Goal: Task Accomplishment & Management: Manage account settings

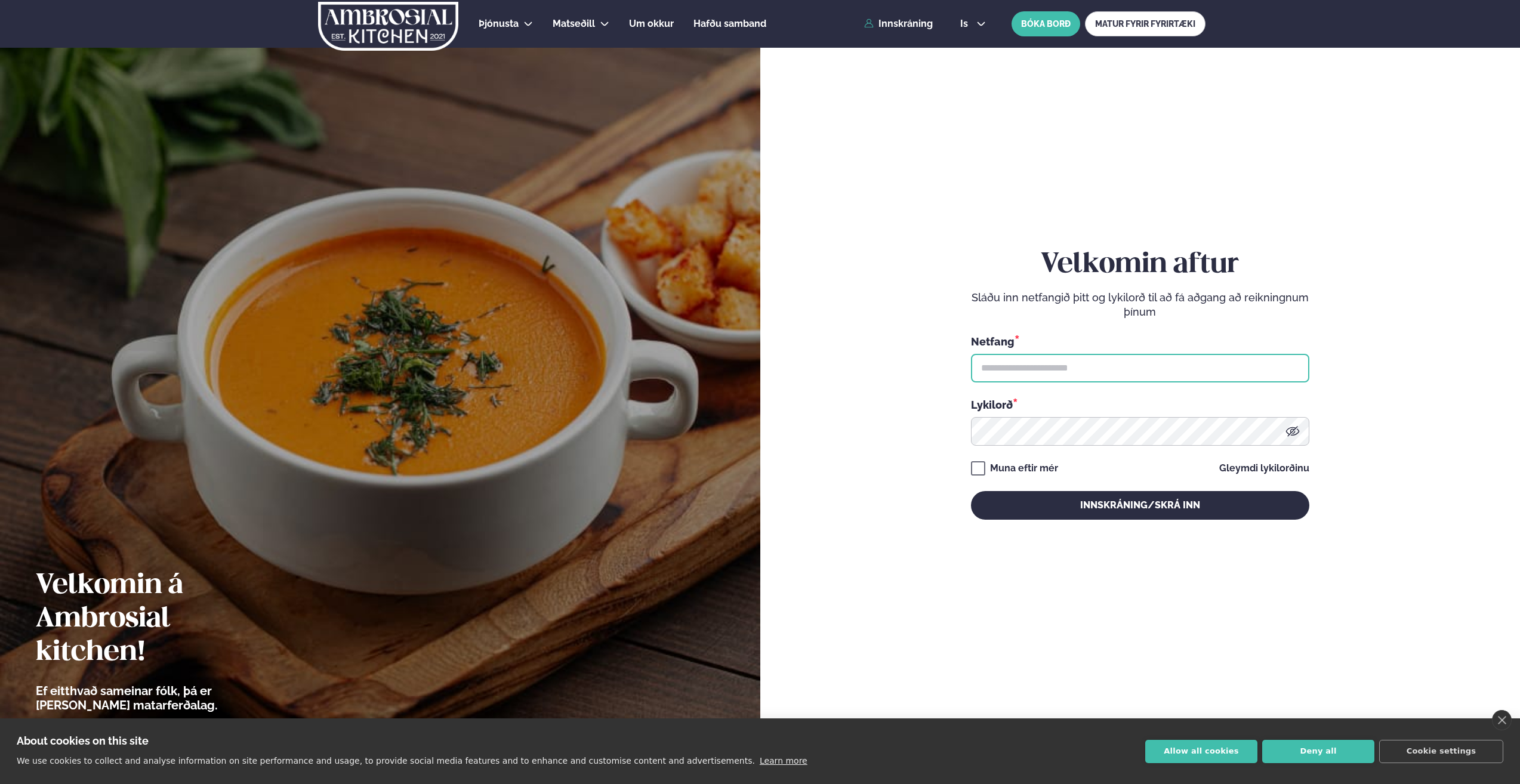
click at [1030, 367] on input "text" at bounding box center [1140, 368] width 339 height 29
click at [971, 491] on button "Innskráning/Skrá inn" at bounding box center [1140, 505] width 339 height 29
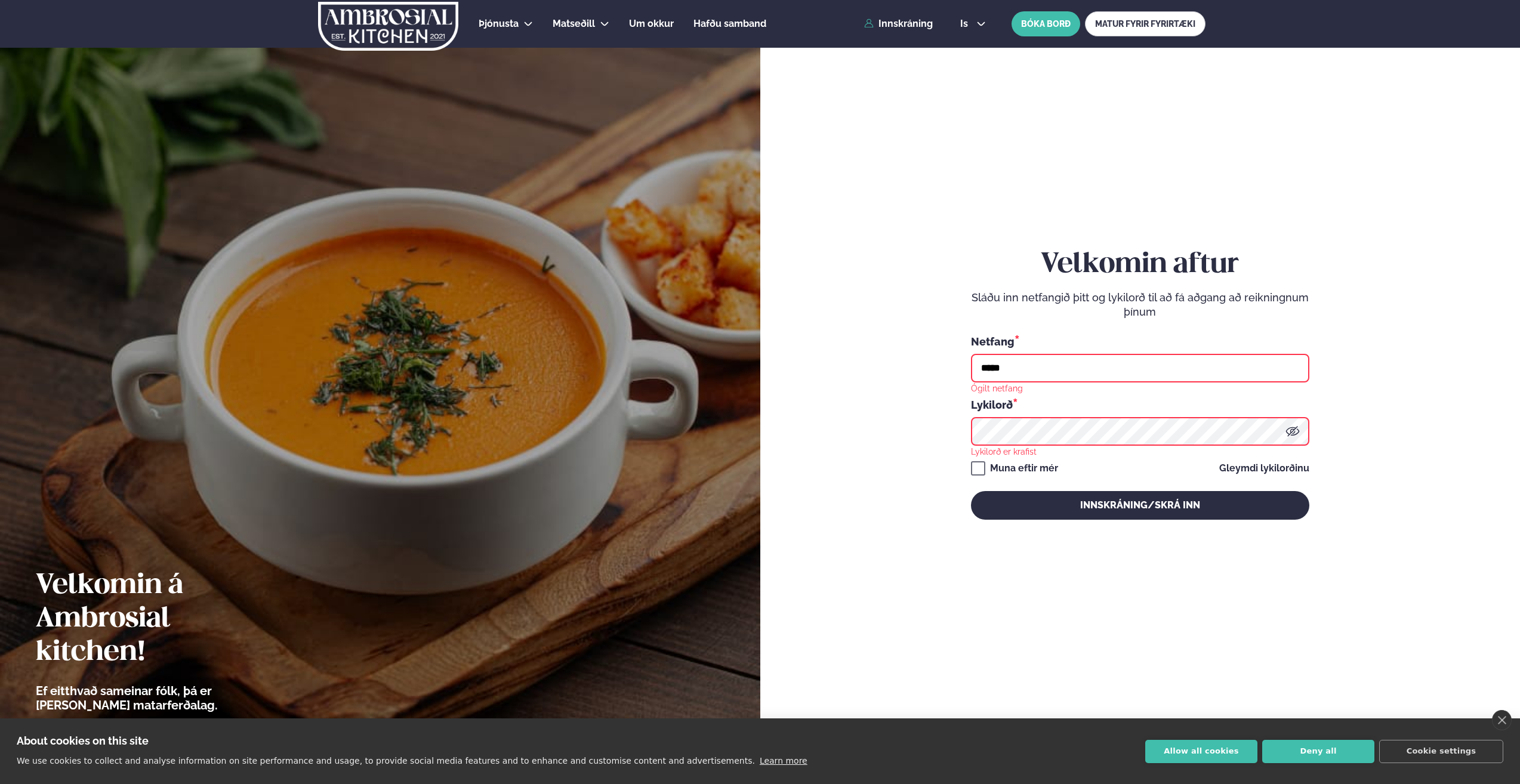
click at [1270, 365] on input "*****" at bounding box center [1140, 368] width 339 height 29
click at [1113, 365] on input "*****" at bounding box center [1140, 368] width 339 height 29
click at [1058, 370] on input "*****" at bounding box center [1140, 368] width 339 height 29
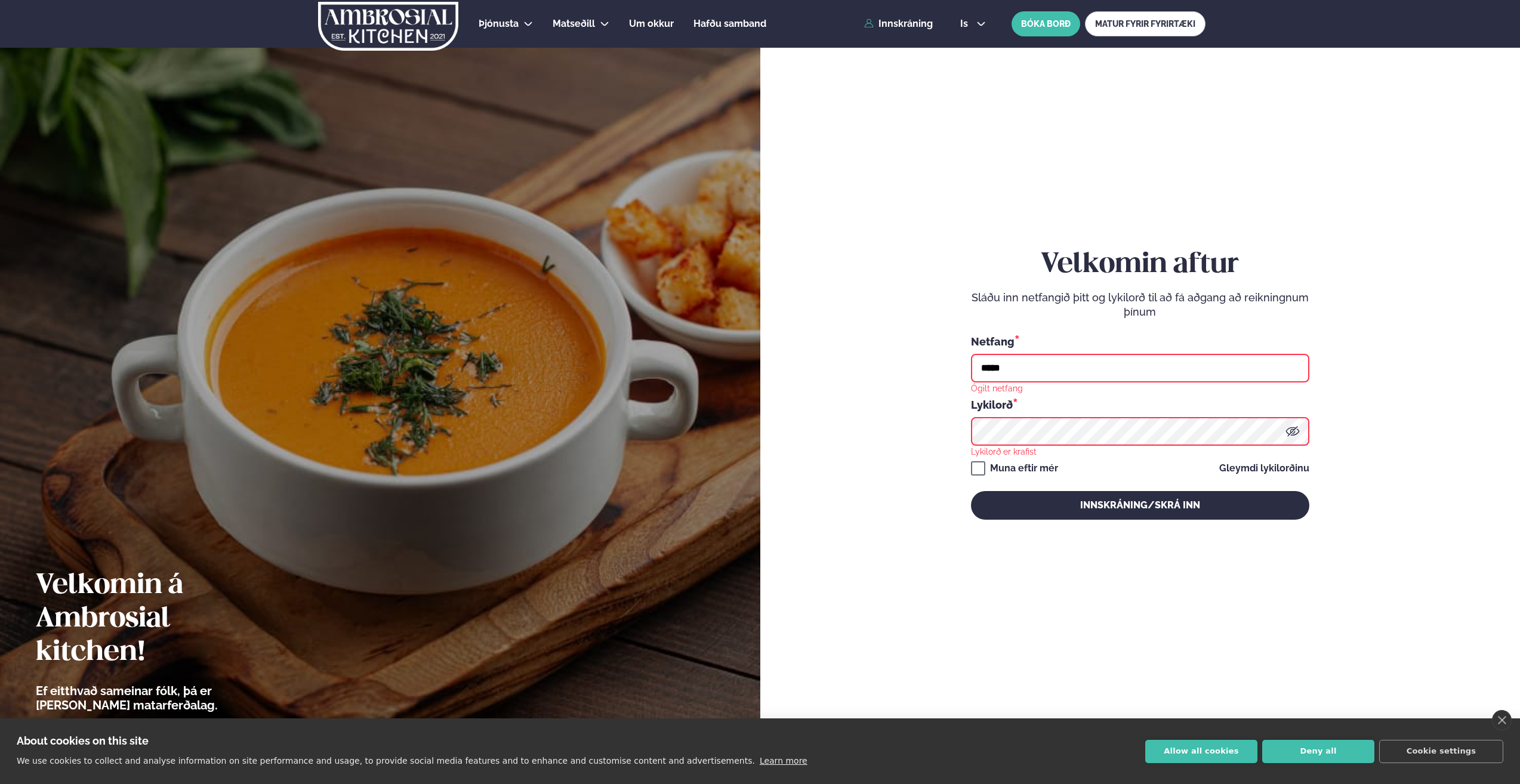
type input "**********"
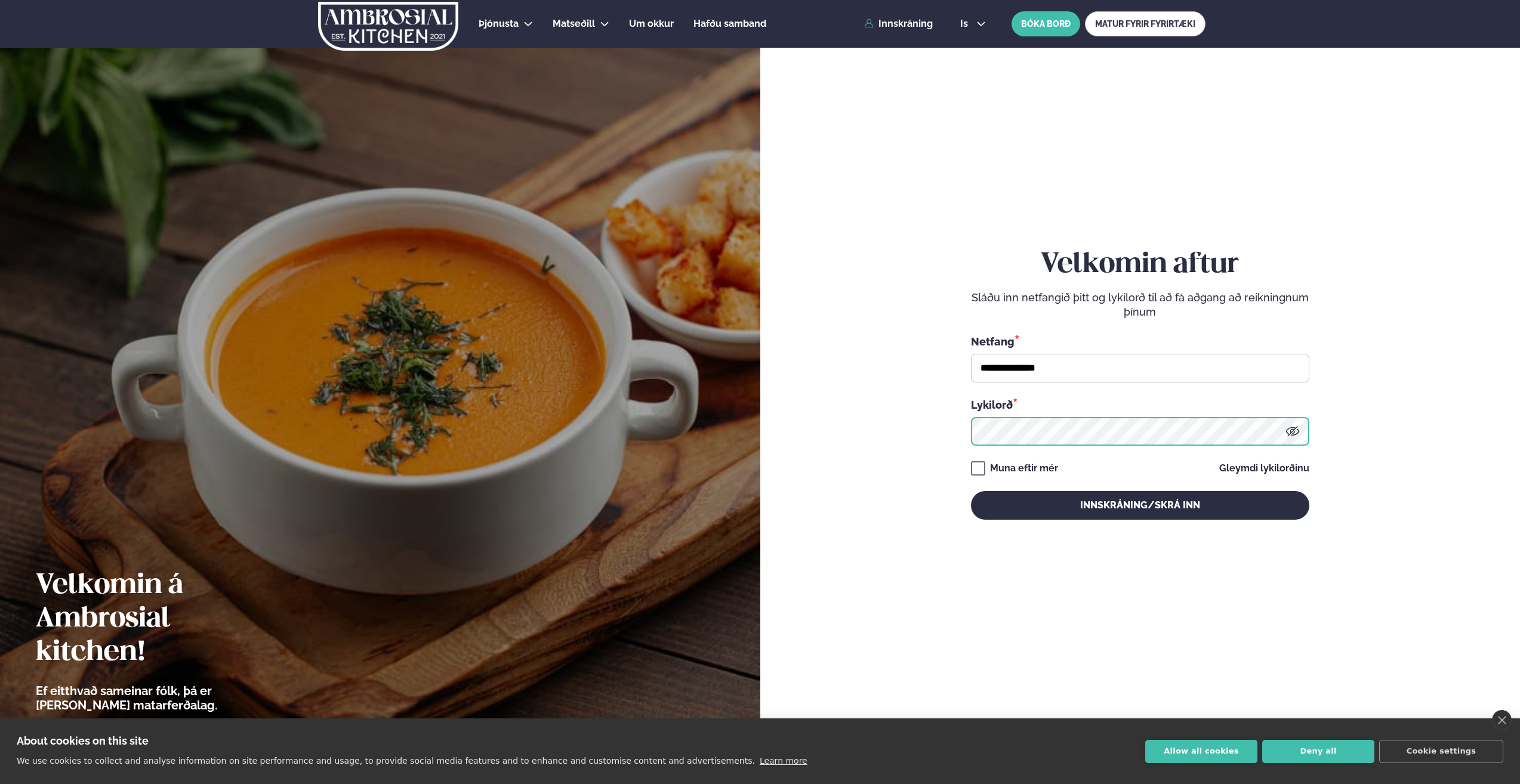
click at [971, 491] on button "Innskráning/Skrá inn" at bounding box center [1140, 505] width 339 height 29
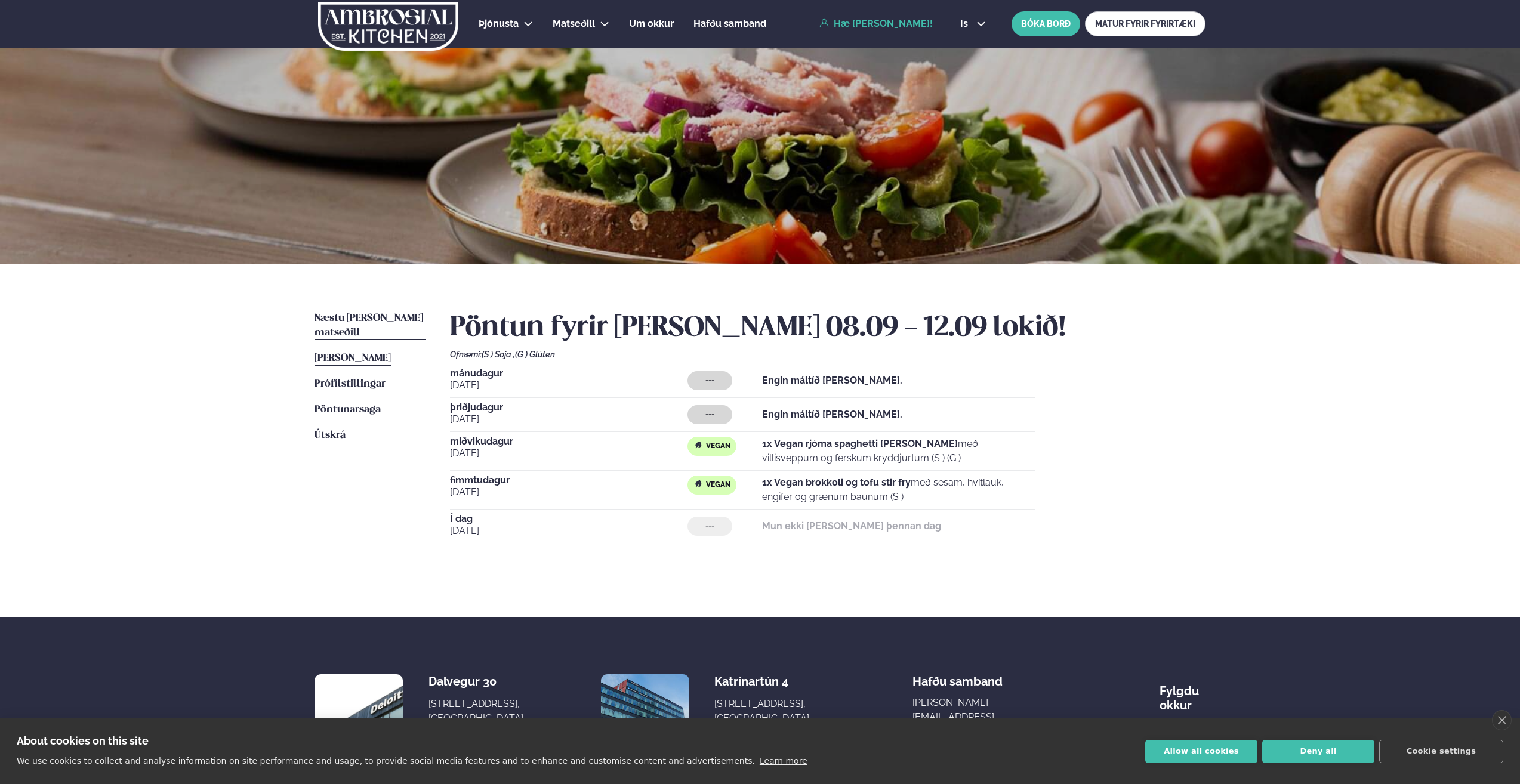
click at [352, 323] on span "Næstu [PERSON_NAME] matseðill" at bounding box center [369, 326] width 109 height 25
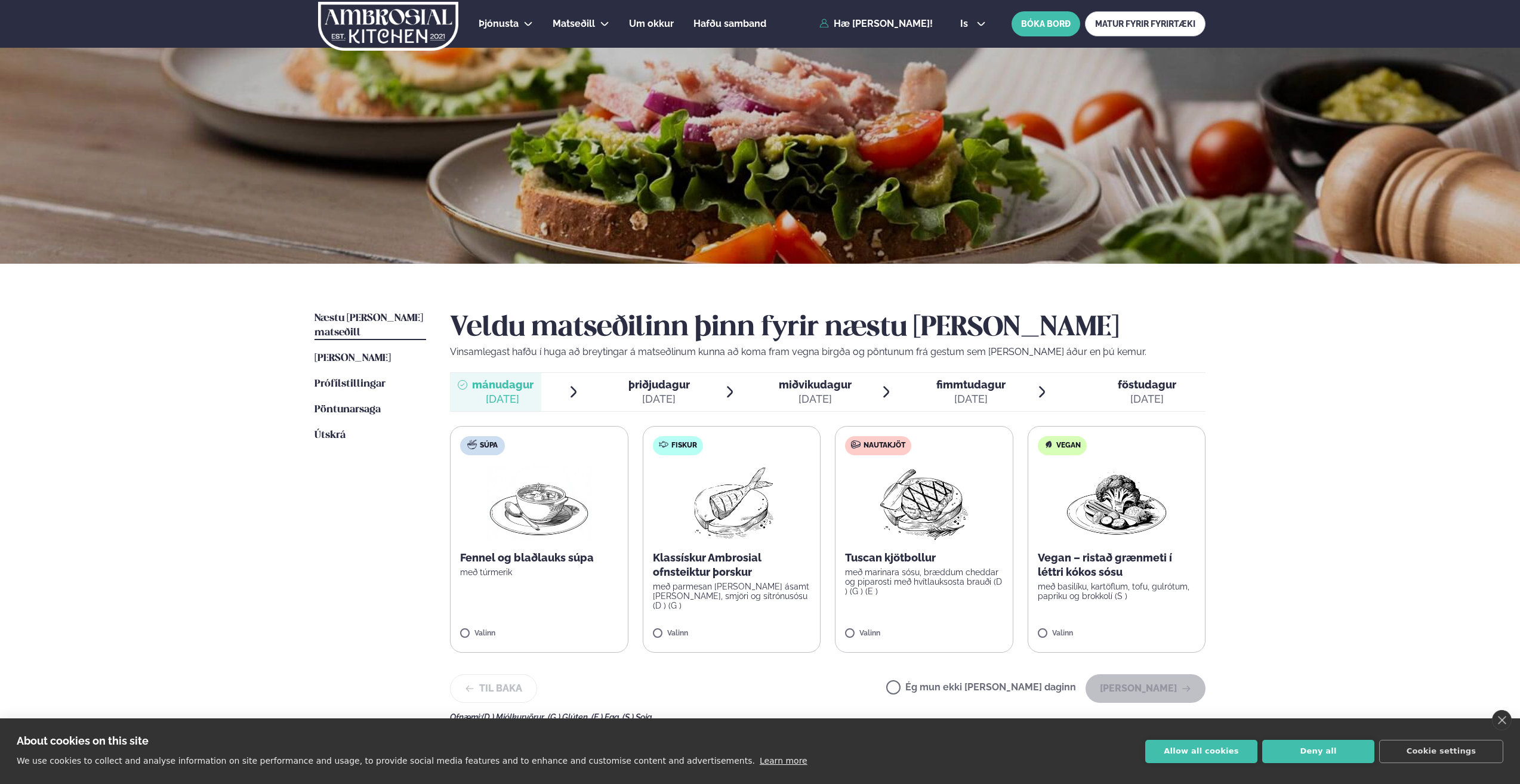
click at [664, 392] on div "[DATE]" at bounding box center [659, 399] width 61 height 14
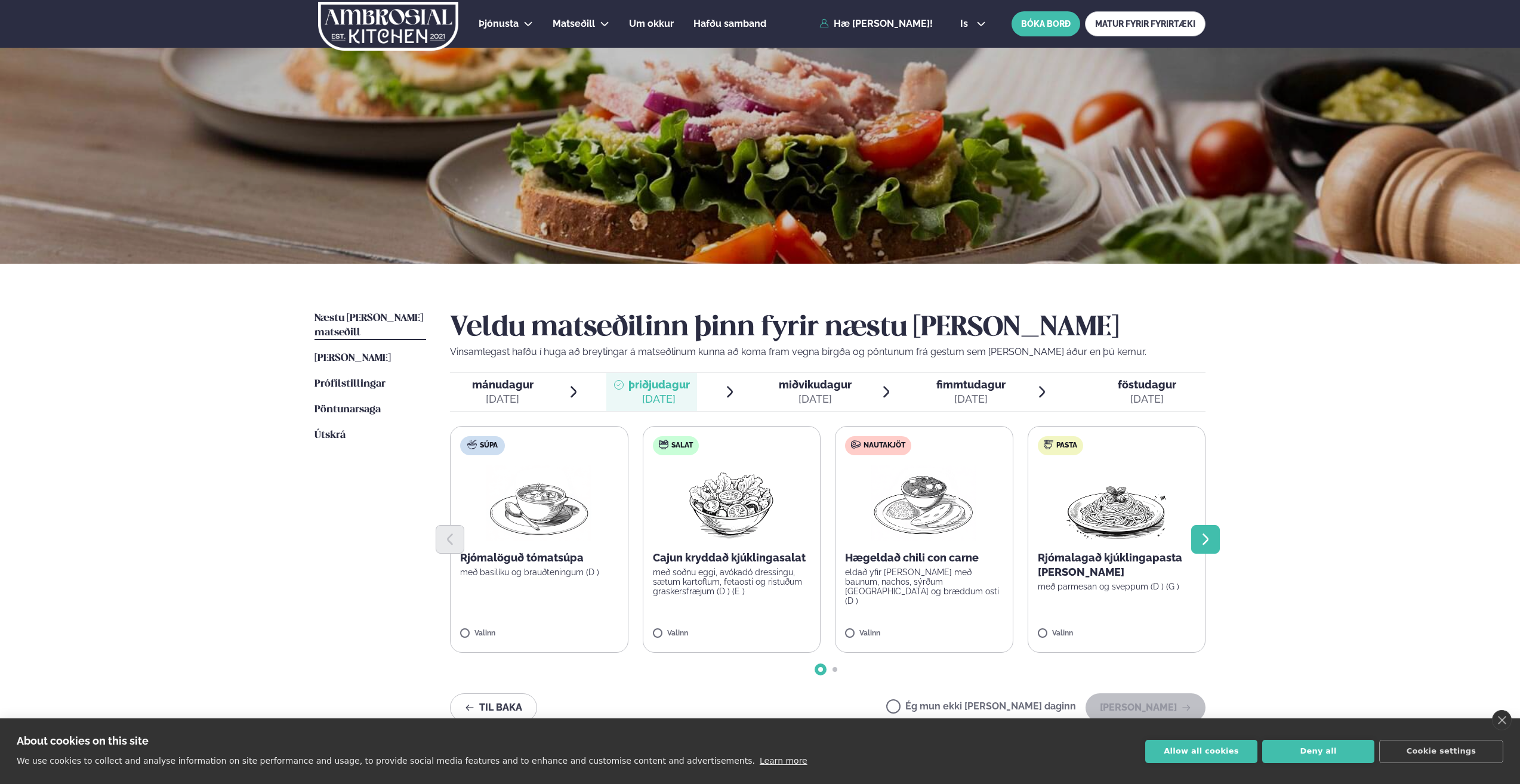
click at [1203, 548] on button "Next slide" at bounding box center [1205, 539] width 29 height 29
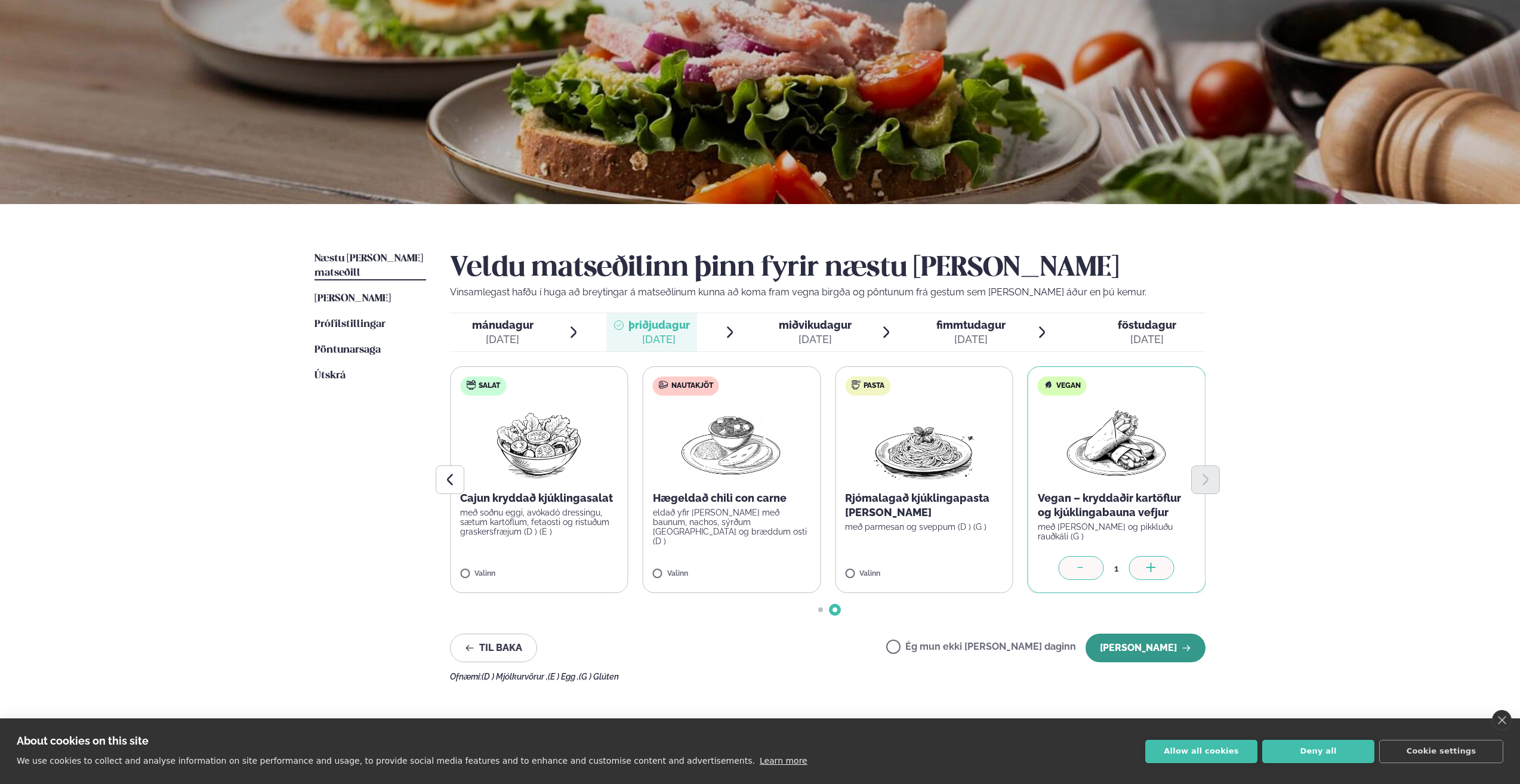
click at [1164, 643] on button "[PERSON_NAME]" at bounding box center [1146, 648] width 120 height 29
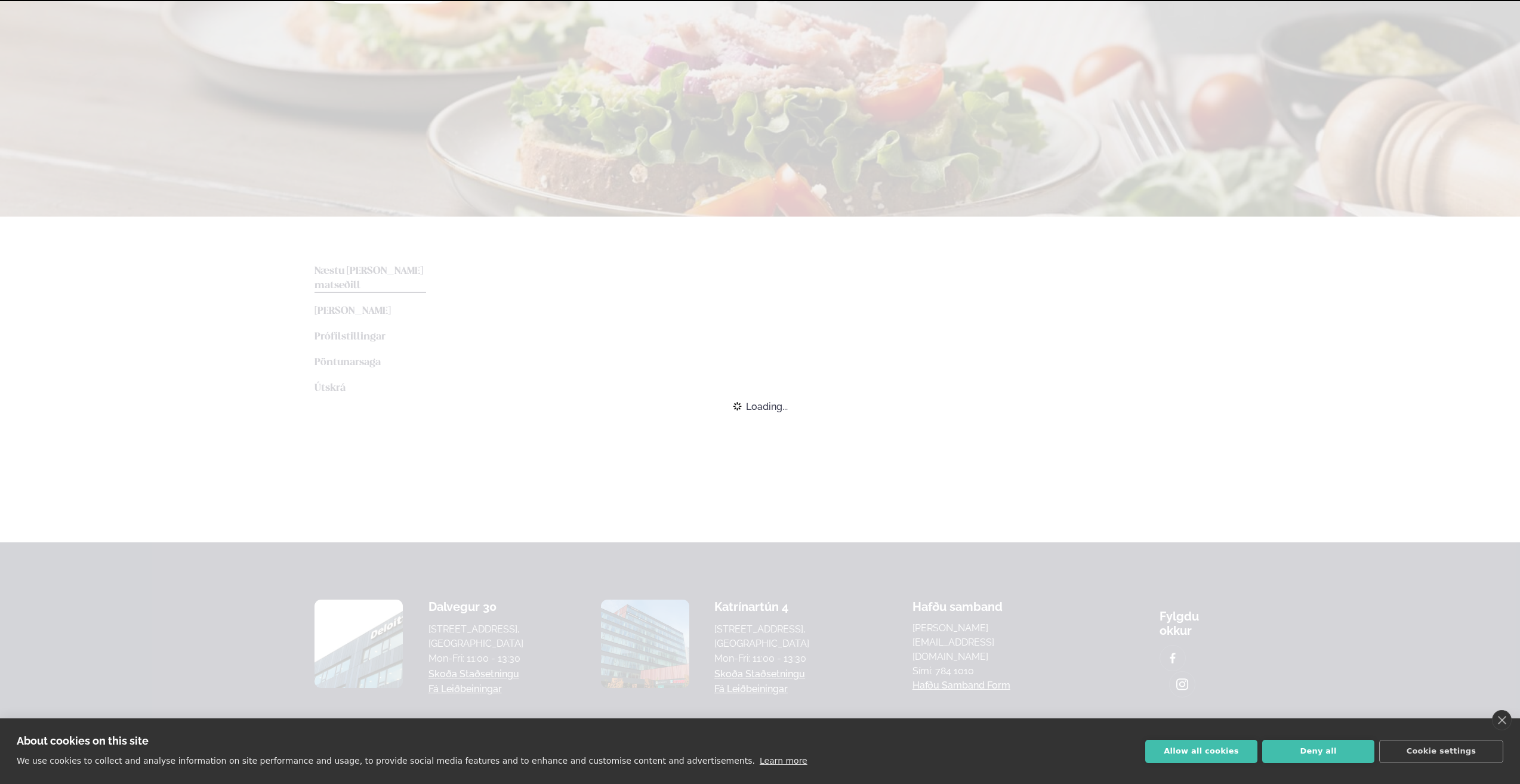
scroll to position [60, 0]
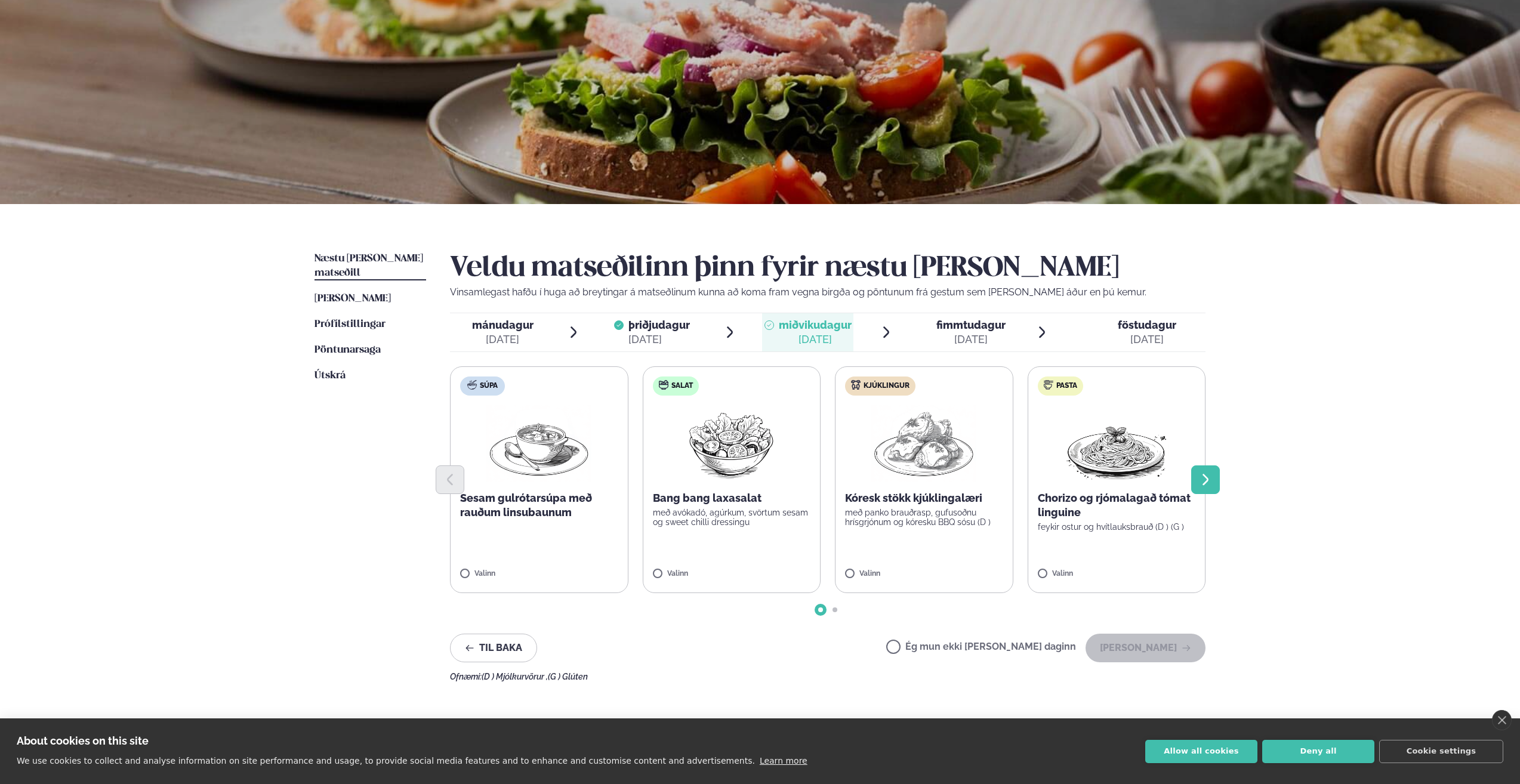
click at [1206, 479] on icon "Next slide" at bounding box center [1205, 479] width 6 height 11
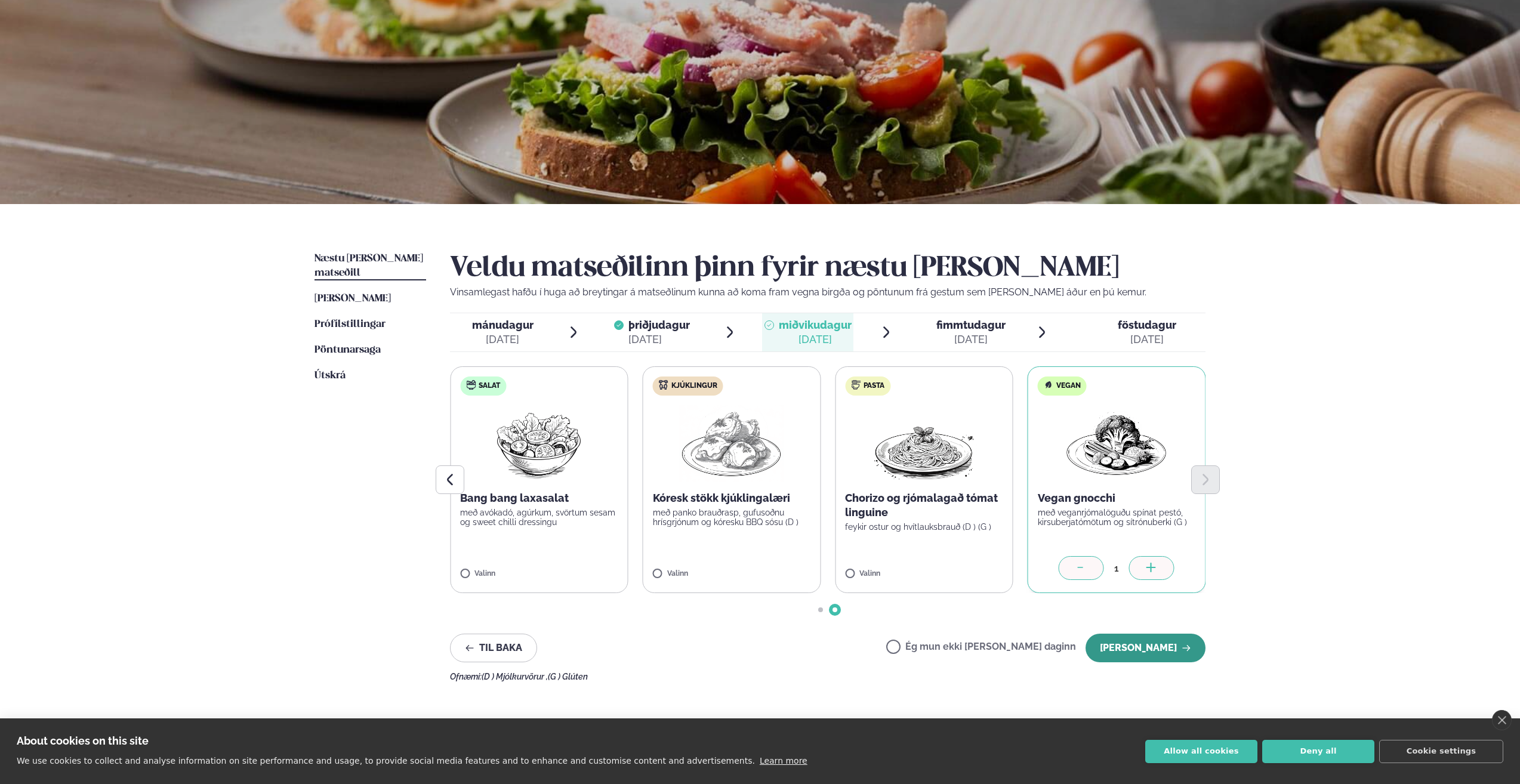
click at [1144, 643] on button "[PERSON_NAME]" at bounding box center [1146, 648] width 120 height 29
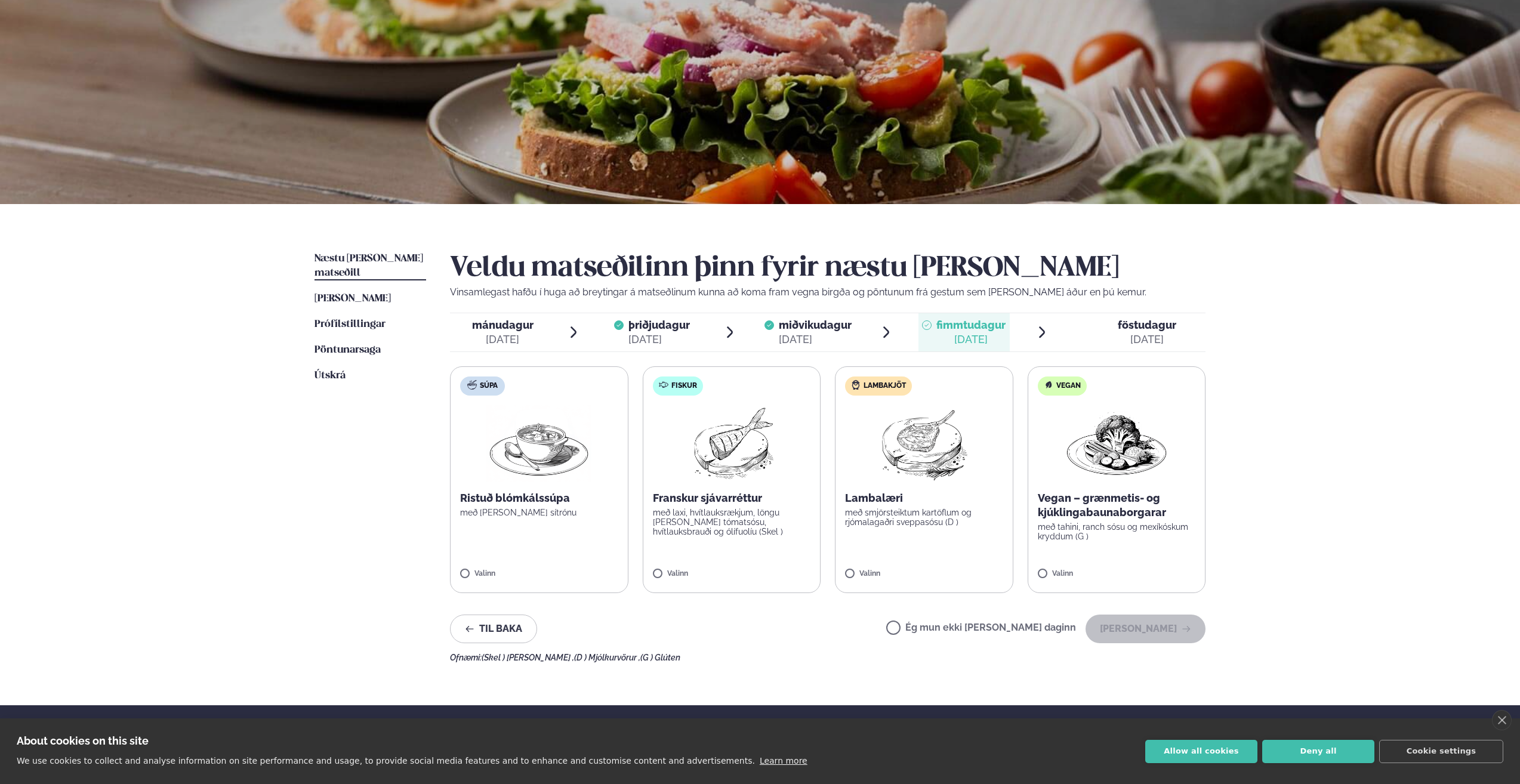
click at [968, 622] on div "Ég mun ekki [PERSON_NAME] daginn [PERSON_NAME]" at bounding box center [1046, 629] width 319 height 29
click at [979, 629] on label "Ég mun ekki [PERSON_NAME] daginn" at bounding box center [981, 629] width 190 height 12
click at [1112, 629] on button "[PERSON_NAME]" at bounding box center [1146, 629] width 120 height 29
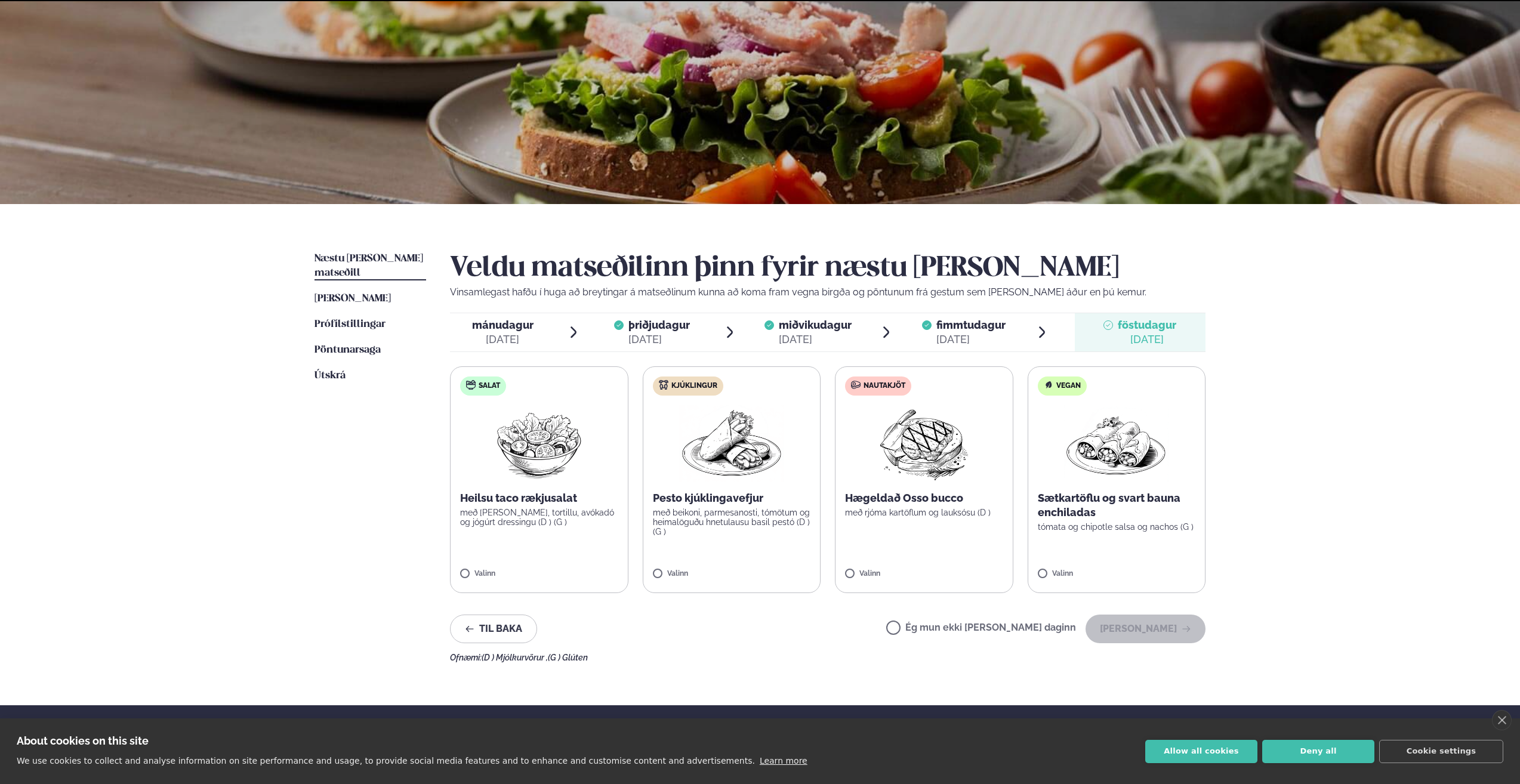
click at [1022, 627] on label "Ég mun ekki [PERSON_NAME] daginn" at bounding box center [981, 629] width 190 height 12
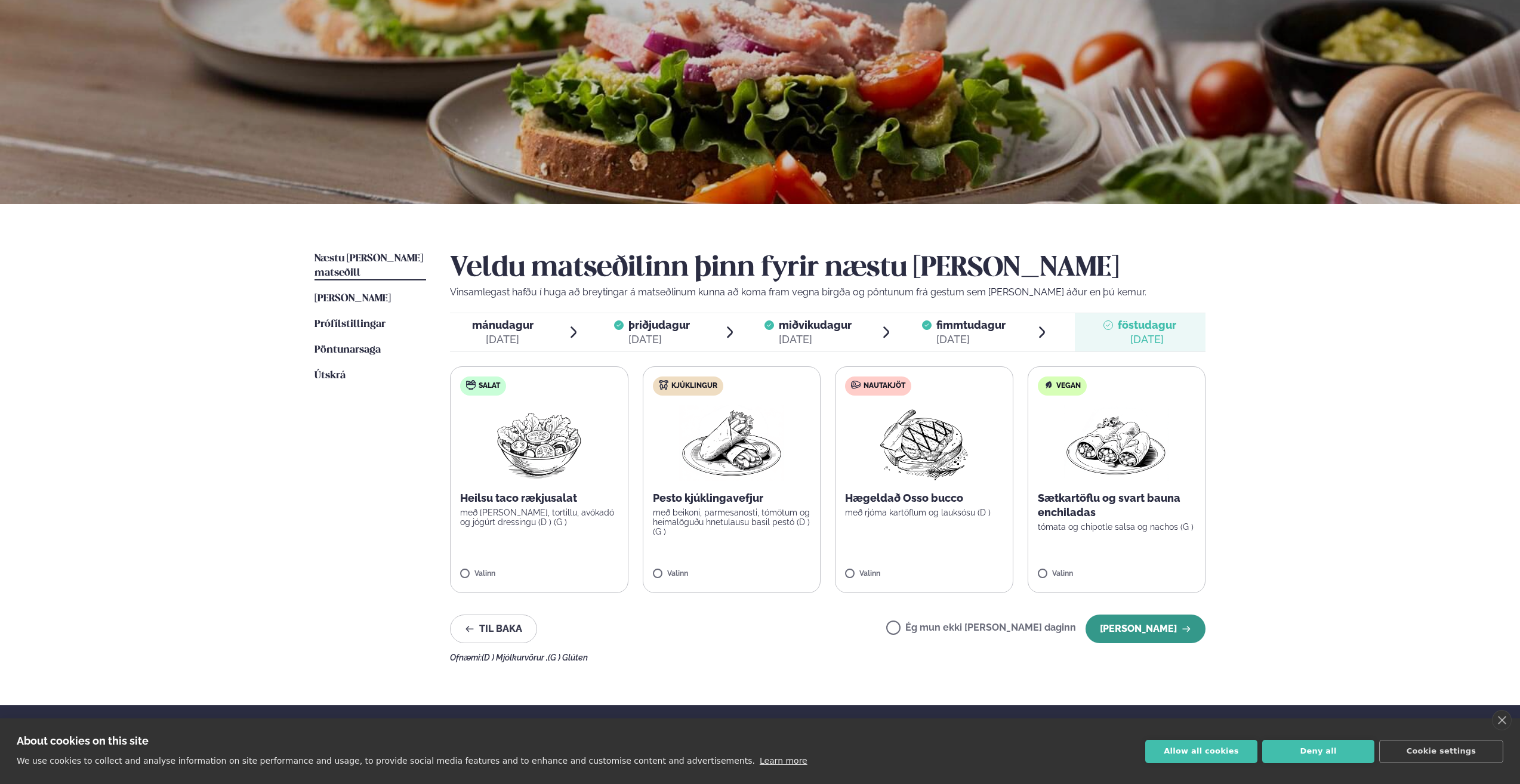
click at [1140, 630] on button "[PERSON_NAME]" at bounding box center [1146, 629] width 120 height 29
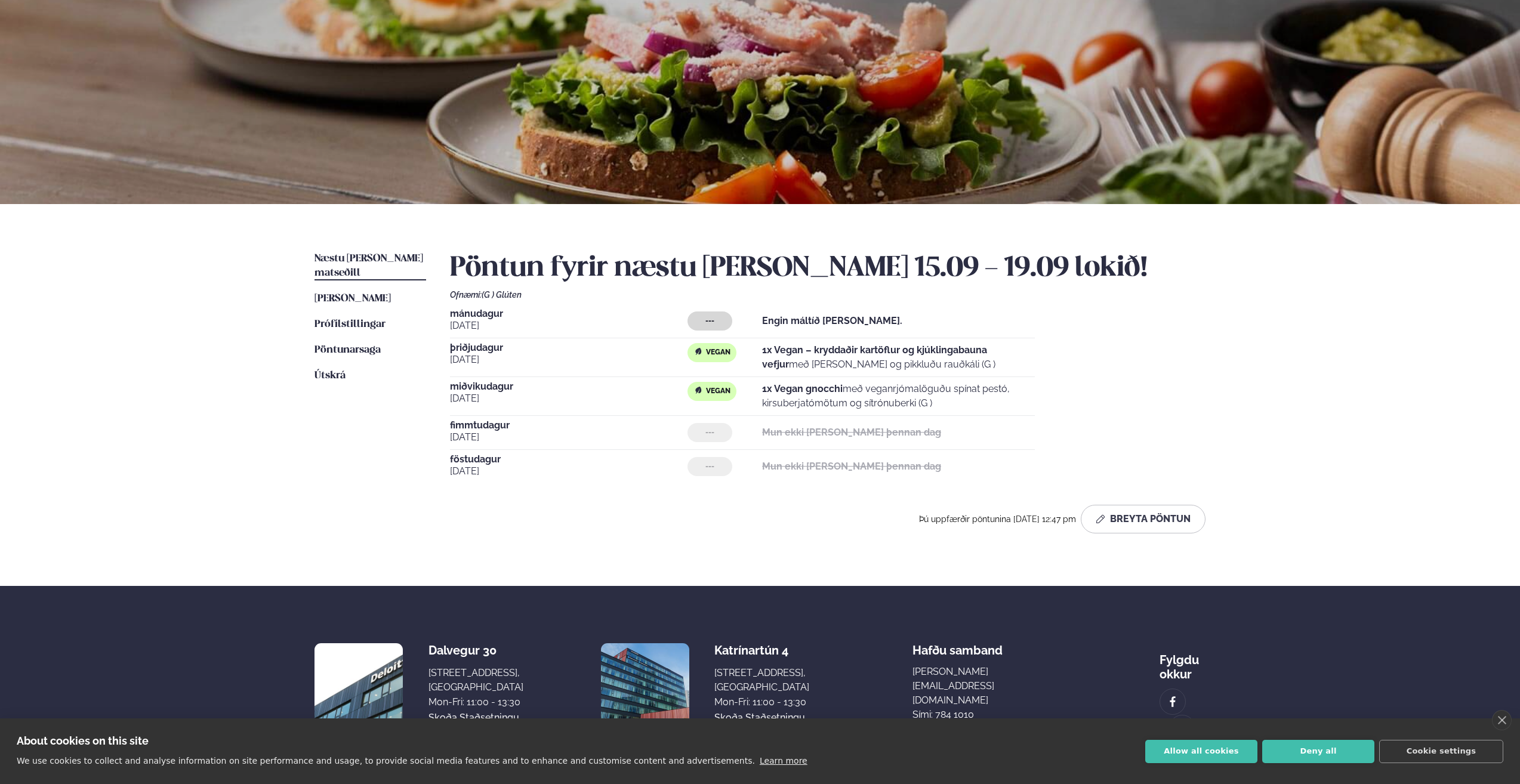
click at [366, 259] on span "Næstu [PERSON_NAME] matseðill" at bounding box center [369, 266] width 109 height 25
click at [1123, 367] on div "[DATE] --- Engin máltíð [PERSON_NAME]. [DATE] Vegan 1x Vegan – kryddaðir kartöf…" at bounding box center [828, 397] width 755 height 175
